Goal: Transaction & Acquisition: Purchase product/service

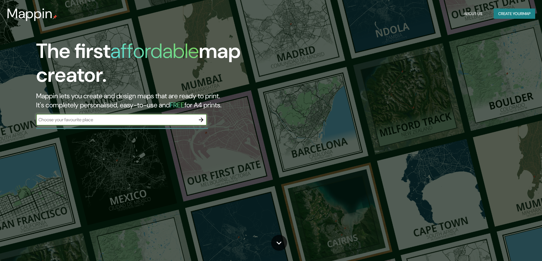
click at [156, 123] on input "text" at bounding box center [115, 120] width 159 height 7
drag, startPoint x: 61, startPoint y: 119, endPoint x: 51, endPoint y: 120, distance: 10.0
click at [51, 120] on input "balcare" at bounding box center [115, 120] width 159 height 7
type input "balcarce"
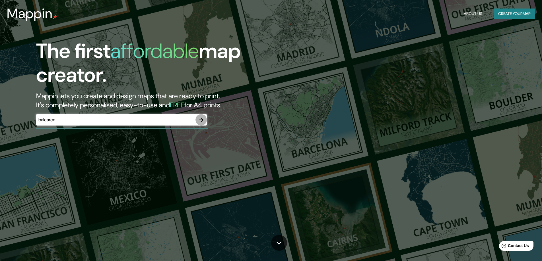
click at [204, 121] on icon "button" at bounding box center [201, 120] width 7 height 7
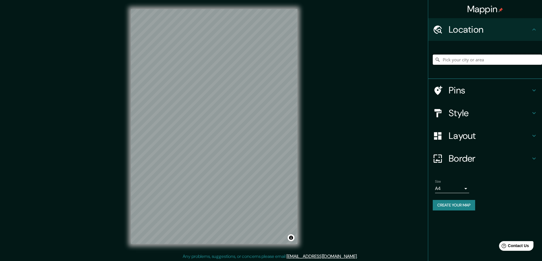
click at [470, 59] on input "Pick your city or area" at bounding box center [487, 60] width 109 height 10
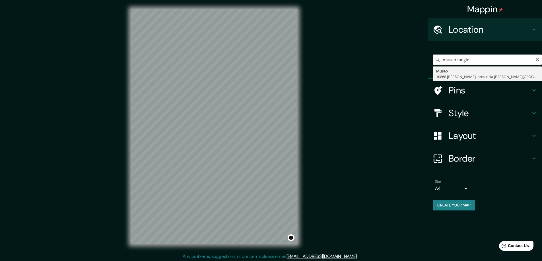
type input "Museo, 10868 [PERSON_NAME], provincia [PERSON_NAME][GEOGRAPHIC_DATA], [GEOGRAPH…"
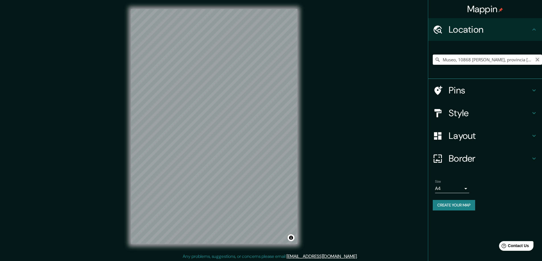
click at [538, 60] on icon "Clear" at bounding box center [537, 59] width 3 height 3
click at [500, 61] on input "Pick your city or area" at bounding box center [487, 60] width 109 height 10
type input "m"
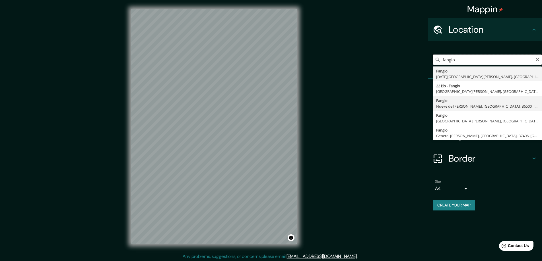
scroll to position [1, 0]
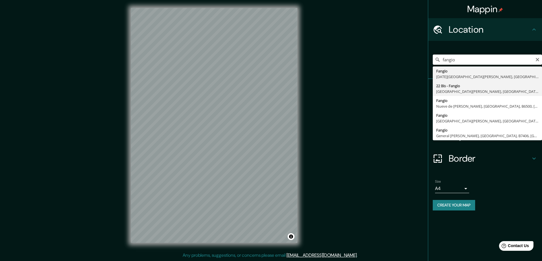
type input "22 Bis - Fangio, [GEOGRAPHIC_DATA][PERSON_NAME], [GEOGRAPHIC_DATA], B7500, [GEO…"
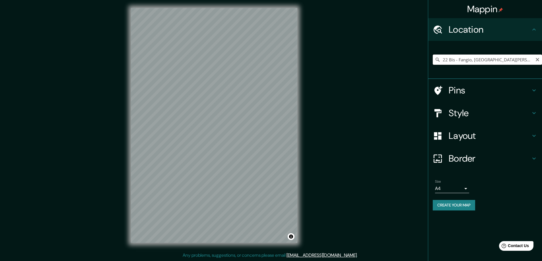
click at [526, 63] on input "22 Bis - Fangio, [GEOGRAPHIC_DATA][PERSON_NAME], [GEOGRAPHIC_DATA], B7500, [GEO…" at bounding box center [487, 60] width 109 height 10
click at [536, 60] on icon "Clear" at bounding box center [537, 59] width 5 height 5
click at [508, 59] on input "Pick your city or area" at bounding box center [487, 60] width 109 height 10
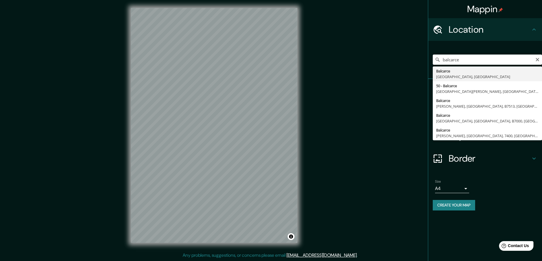
type input "Balcarce, [GEOGRAPHIC_DATA], [GEOGRAPHIC_DATA]"
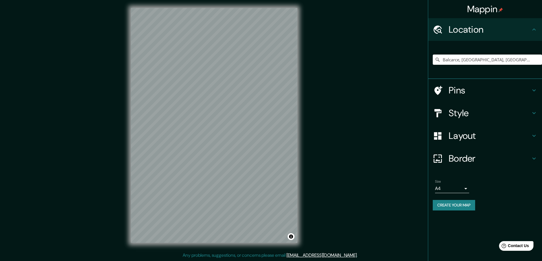
click at [532, 92] on icon at bounding box center [534, 90] width 7 height 7
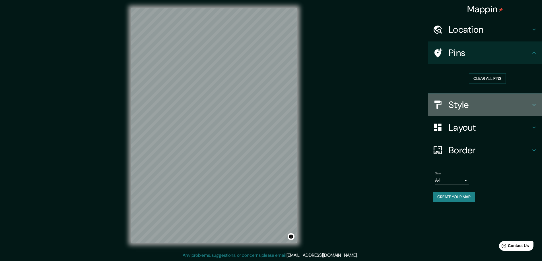
click at [535, 107] on icon at bounding box center [534, 105] width 7 height 7
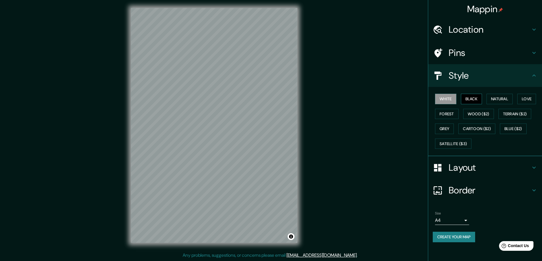
click at [472, 100] on button "Black" at bounding box center [471, 99] width 21 height 11
click at [494, 97] on button "Natural" at bounding box center [499, 99] width 26 height 11
click at [521, 100] on button "Love" at bounding box center [526, 99] width 19 height 11
click at [448, 116] on button "Forest" at bounding box center [447, 114] width 24 height 11
click at [501, 101] on button "Natural" at bounding box center [499, 99] width 26 height 11
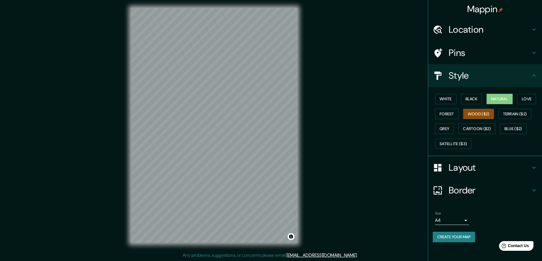
click at [473, 116] on button "Wood ($2)" at bounding box center [478, 114] width 31 height 11
click at [452, 111] on button "Forest" at bounding box center [447, 114] width 24 height 11
click at [480, 100] on button "Black" at bounding box center [471, 99] width 21 height 11
click at [495, 99] on button "Natural" at bounding box center [499, 99] width 26 height 11
click at [478, 102] on button "Black" at bounding box center [471, 99] width 21 height 11
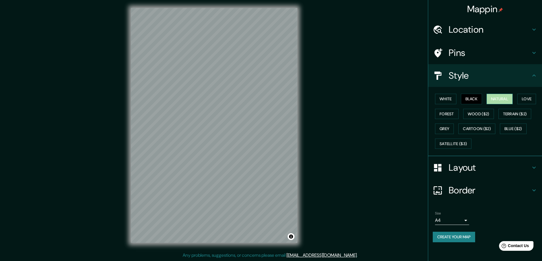
click at [496, 100] on button "Natural" at bounding box center [499, 99] width 26 height 11
click at [306, 138] on div "Mappin Location [GEOGRAPHIC_DATA], [GEOGRAPHIC_DATA], [GEOGRAPHIC_DATA] Pins St…" at bounding box center [271, 130] width 542 height 263
click at [481, 168] on h4 "Layout" at bounding box center [490, 167] width 82 height 11
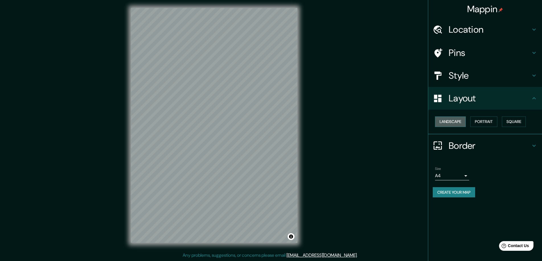
click at [457, 121] on button "Landscape" at bounding box center [450, 122] width 31 height 11
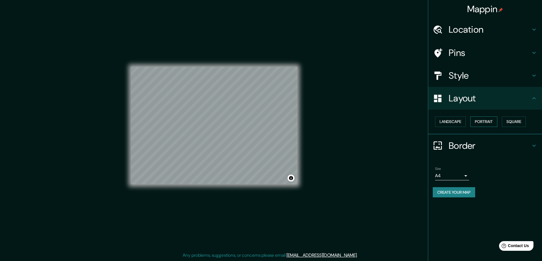
click at [482, 121] on button "Portrait" at bounding box center [483, 122] width 27 height 11
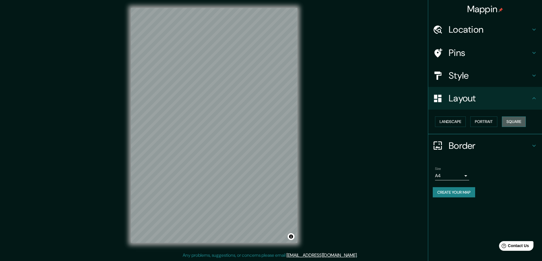
click at [514, 121] on button "Square" at bounding box center [514, 122] width 24 height 11
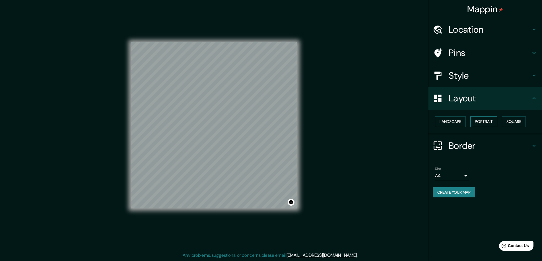
click at [483, 121] on button "Portrait" at bounding box center [483, 122] width 27 height 11
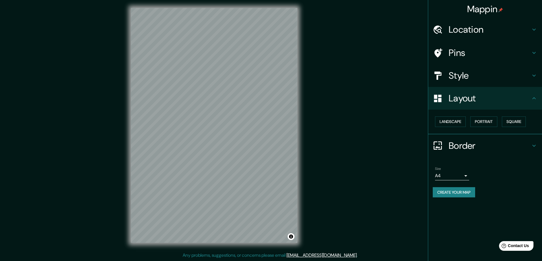
click at [468, 144] on h4 "Border" at bounding box center [490, 145] width 82 height 11
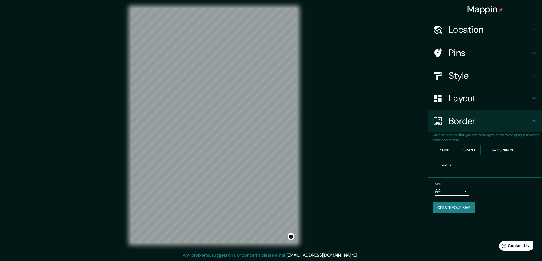
click at [448, 152] on button "None" at bounding box center [444, 150] width 19 height 11
click at [481, 152] on button "Simple" at bounding box center [470, 150] width 22 height 11
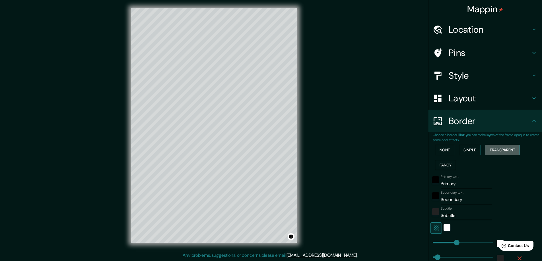
click at [500, 150] on button "Transparent" at bounding box center [502, 150] width 35 height 11
click at [445, 166] on button "Fancy" at bounding box center [445, 165] width 21 height 11
click at [447, 149] on button "None" at bounding box center [444, 150] width 19 height 11
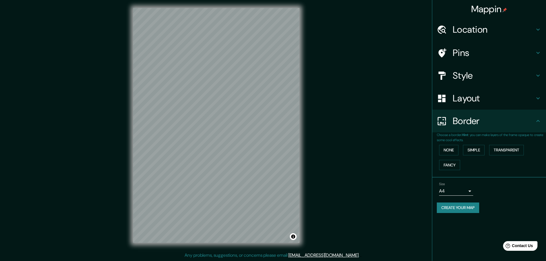
click at [464, 191] on body "Mappin Location [GEOGRAPHIC_DATA], [GEOGRAPHIC_DATA], [GEOGRAPHIC_DATA] Pins St…" at bounding box center [273, 129] width 546 height 261
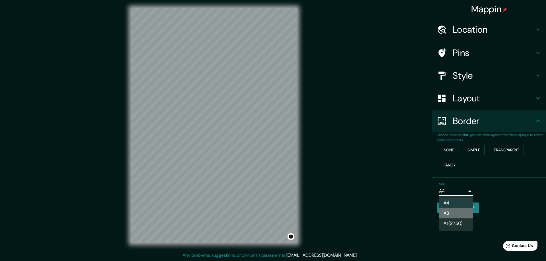
click at [454, 211] on li "A3" at bounding box center [456, 214] width 34 height 10
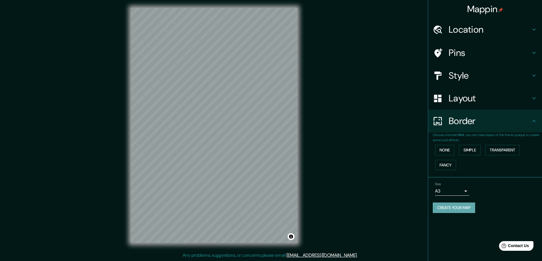
click at [462, 209] on button "Create your map" at bounding box center [454, 208] width 42 height 11
click at [459, 208] on button "Create your map" at bounding box center [454, 208] width 42 height 11
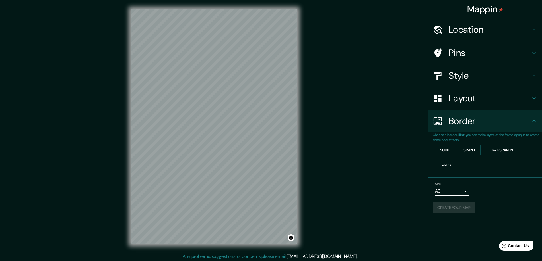
scroll to position [1, 0]
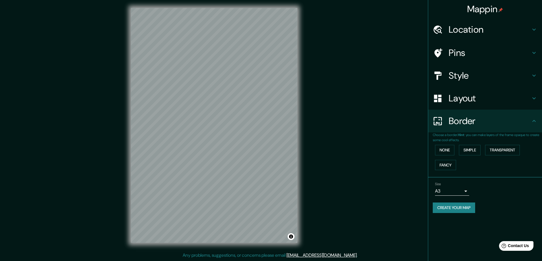
click at [488, 187] on div "Size A3 a4" at bounding box center [485, 189] width 105 height 18
click at [462, 207] on button "Create your map" at bounding box center [454, 208] width 42 height 11
click at [460, 193] on body "Mappin Location [GEOGRAPHIC_DATA], [GEOGRAPHIC_DATA], [GEOGRAPHIC_DATA] Pins St…" at bounding box center [271, 129] width 542 height 261
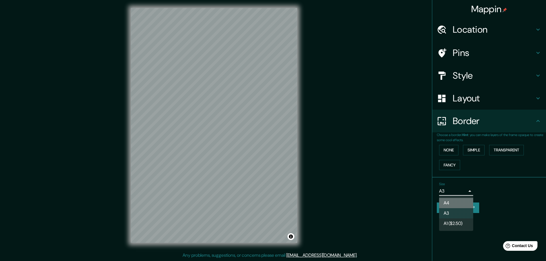
click at [450, 203] on li "A4" at bounding box center [456, 203] width 34 height 10
type input "single"
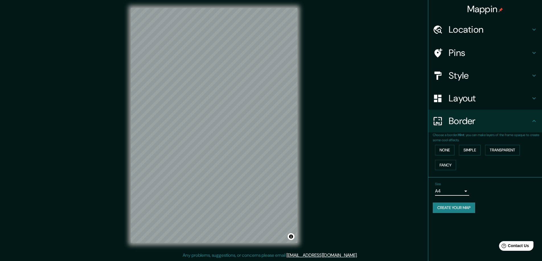
click at [466, 208] on button "Create your map" at bounding box center [454, 208] width 42 height 11
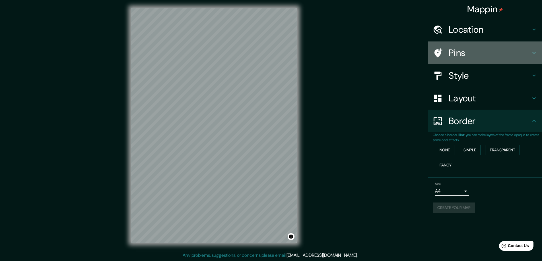
click at [522, 50] on h4 "Pins" at bounding box center [490, 52] width 82 height 11
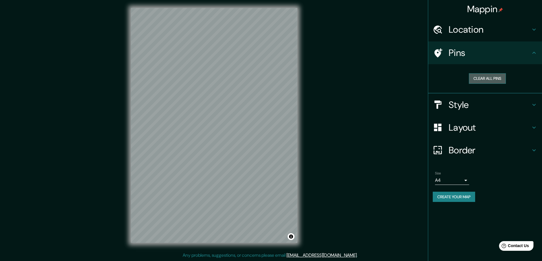
click at [492, 82] on button "Clear all pins" at bounding box center [487, 78] width 37 height 11
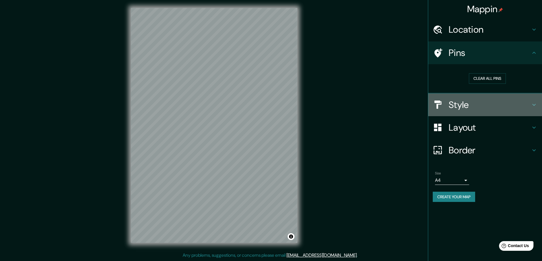
click at [512, 104] on h4 "Style" at bounding box center [490, 104] width 82 height 11
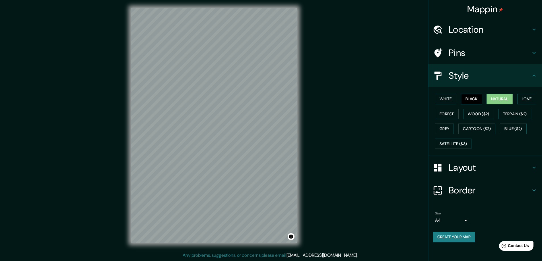
click at [469, 102] on button "Black" at bounding box center [471, 99] width 21 height 11
click at [448, 101] on button "White" at bounding box center [445, 99] width 21 height 11
click at [461, 237] on button "Create your map" at bounding box center [454, 237] width 42 height 11
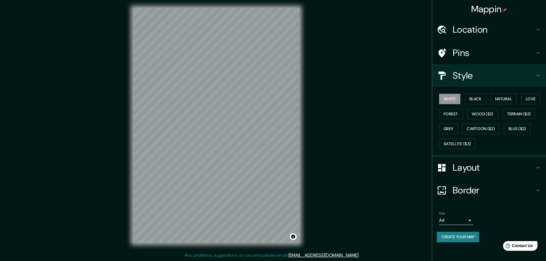
click at [460, 221] on body "Mappin Location [GEOGRAPHIC_DATA], [GEOGRAPHIC_DATA], [GEOGRAPHIC_DATA] Pins St…" at bounding box center [273, 129] width 546 height 261
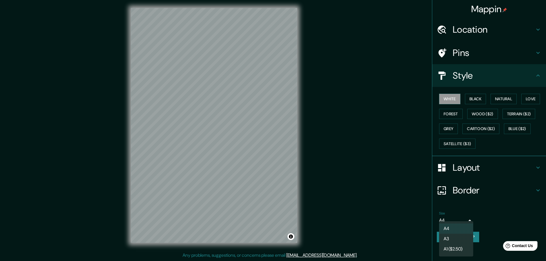
click at [487, 222] on div at bounding box center [273, 130] width 546 height 261
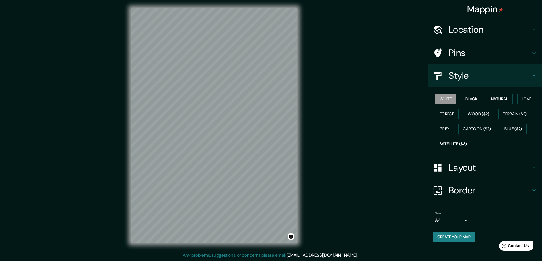
click at [355, 38] on div "Mappin Location [GEOGRAPHIC_DATA], [GEOGRAPHIC_DATA], [GEOGRAPHIC_DATA] Pins St…" at bounding box center [271, 130] width 542 height 263
click at [457, 237] on button "Create your map" at bounding box center [454, 237] width 42 height 11
